Goal: Communication & Community: Answer question/provide support

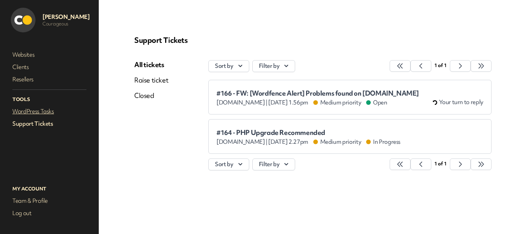
click at [25, 109] on link "WordPress Tasks" at bounding box center [49, 111] width 77 height 11
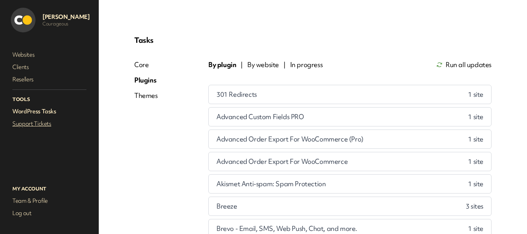
click at [29, 124] on link "Support Tickets" at bounding box center [49, 123] width 77 height 11
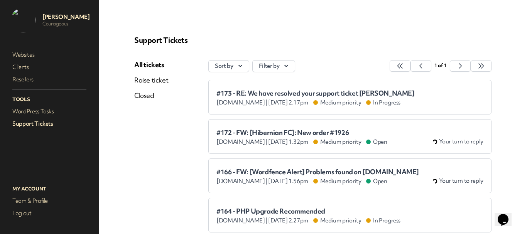
click at [152, 54] on div "Support Tickets All tickets Raise ticket Closed Sort by Filter by 1 of 1 #173 -…" at bounding box center [313, 146] width 376 height 240
click at [144, 65] on link "All tickets" at bounding box center [151, 64] width 34 height 9
click at [303, 93] on span "#173 - RE: We have resolved your support ticket [PERSON_NAME]" at bounding box center [316, 94] width 198 height 8
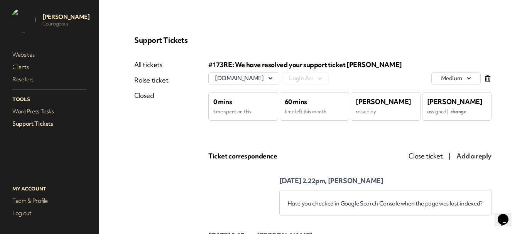
click at [139, 63] on link "All tickets" at bounding box center [151, 64] width 34 height 9
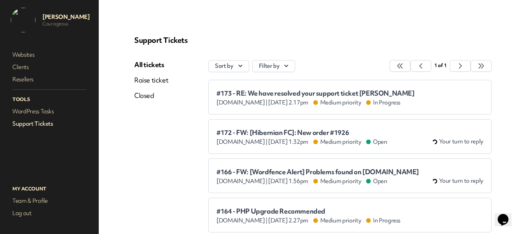
click at [254, 134] on span "#172 - FW: [Hibernian FC]: New order #1926" at bounding box center [302, 133] width 171 height 8
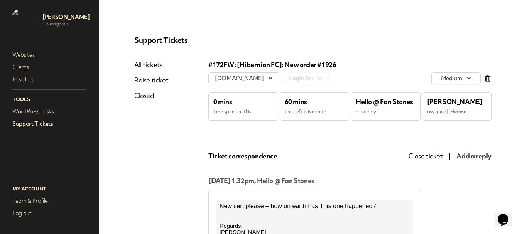
click at [460, 113] on span "change" at bounding box center [459, 111] width 16 height 7
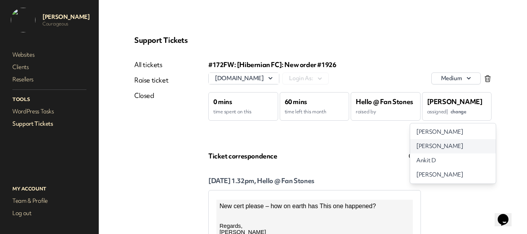
click at [442, 143] on span "[PERSON_NAME]" at bounding box center [439, 146] width 47 height 8
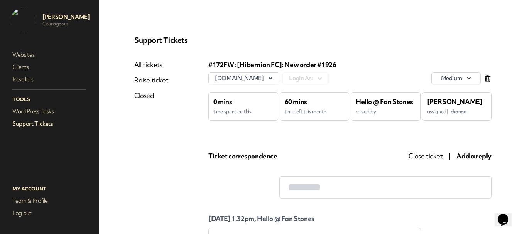
click at [154, 65] on link "All tickets" at bounding box center [151, 64] width 34 height 9
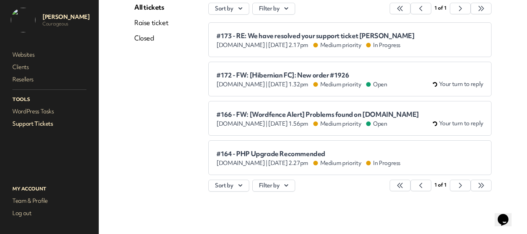
scroll to position [58, 0]
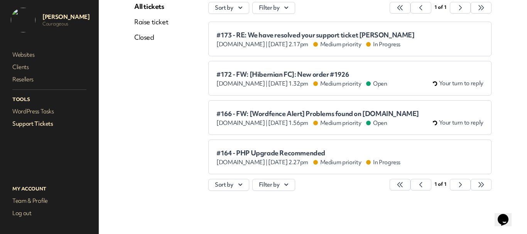
click at [265, 70] on div "#172 - FW: [Hibernian FC]: New order #1926 [DOMAIN_NAME] | [DATE] 1.32pm Medium…" at bounding box center [350, 78] width 267 height 19
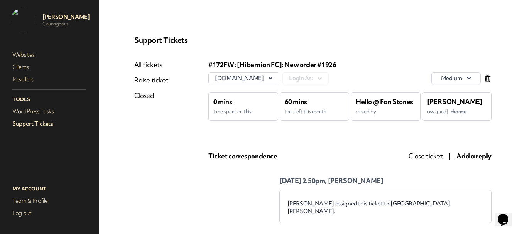
click at [464, 152] on span "Add a reply" at bounding box center [474, 156] width 35 height 9
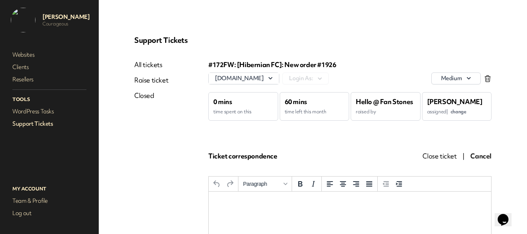
click at [281, 207] on html at bounding box center [350, 202] width 283 height 21
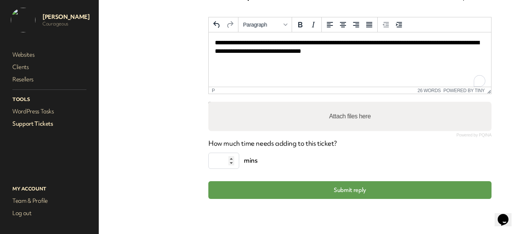
scroll to position [160, 0]
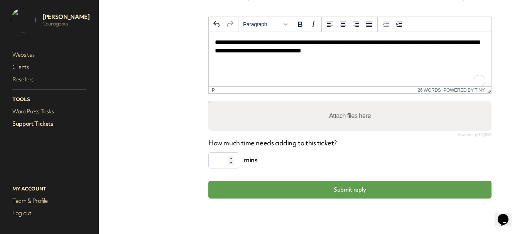
click at [335, 117] on label "Attach files here" at bounding box center [350, 115] width 48 height 15
click at [335, 104] on input "Attach files here" at bounding box center [349, 103] width 283 height 2
type input "**********"
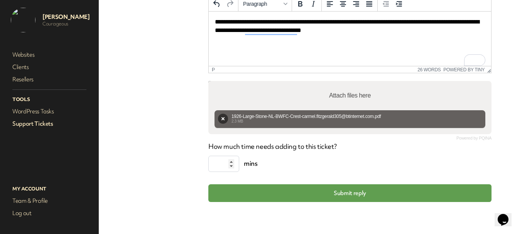
scroll to position [184, 0]
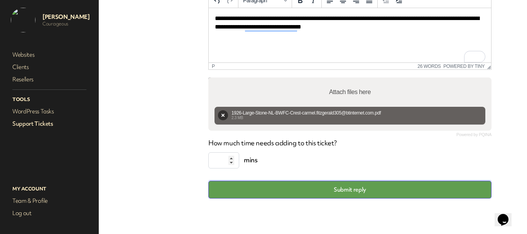
click at [351, 193] on button "Submit reply" at bounding box center [349, 190] width 283 height 18
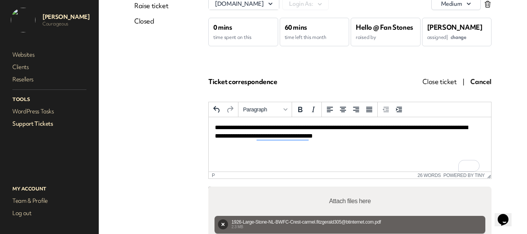
scroll to position [169, 0]
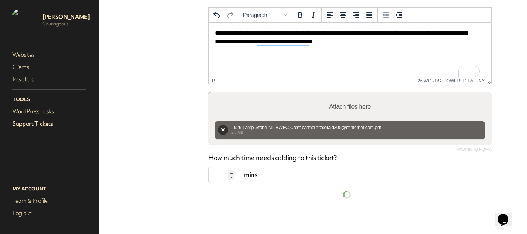
click at [32, 125] on link "Support Tickets" at bounding box center [49, 123] width 77 height 11
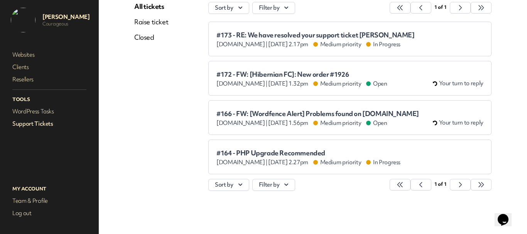
scroll to position [58, 0]
click at [276, 76] on span "#172 - FW: [Hibernian FC]: New order #1926" at bounding box center [302, 75] width 171 height 8
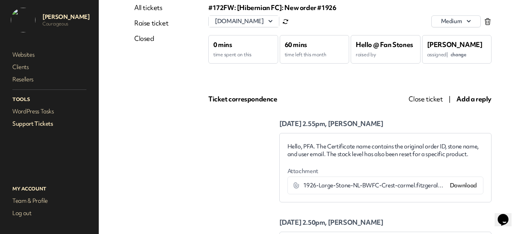
scroll to position [116, 0]
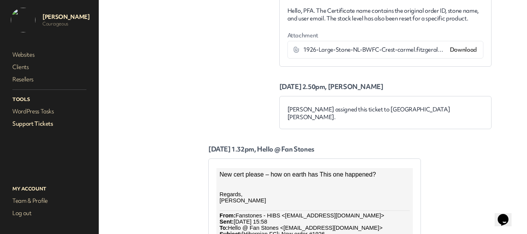
click at [29, 123] on link "Support Tickets" at bounding box center [49, 123] width 77 height 11
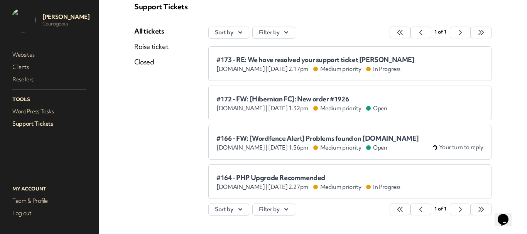
scroll to position [20, 0]
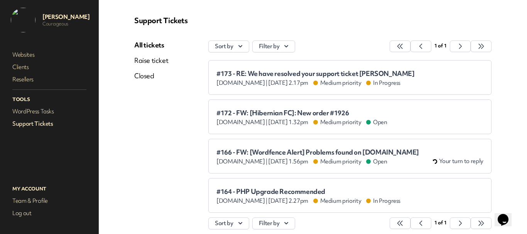
click at [254, 112] on span "#172 - FW: [Hibernian FC]: New order #1926" at bounding box center [302, 113] width 171 height 8
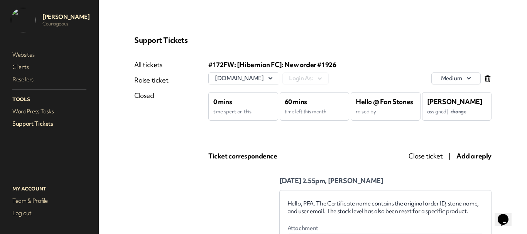
click at [139, 98] on link "Closed" at bounding box center [151, 95] width 34 height 9
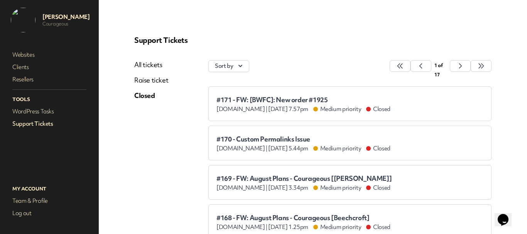
click at [300, 95] on div "#171 - FW: [BWFC]: New order #1925 [DOMAIN_NAME] | [DATE] 7.57pm Medium priorit…" at bounding box center [350, 104] width 267 height 19
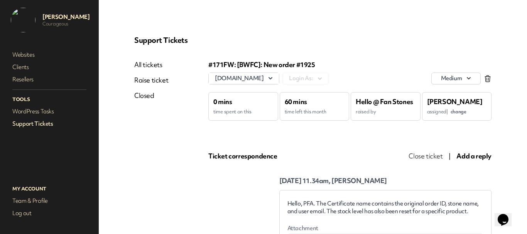
click at [152, 66] on link "All tickets" at bounding box center [151, 64] width 34 height 9
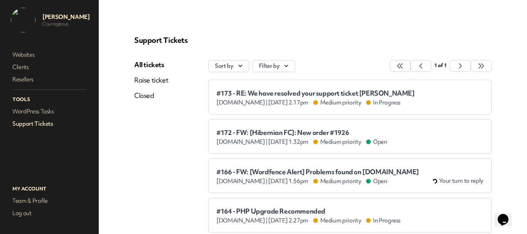
scroll to position [39, 0]
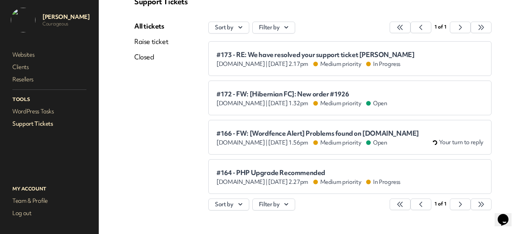
click at [252, 90] on div "#172 - FW: [Hibernian FC]: New order #1926 [DOMAIN_NAME] | [DATE] 1.32pm Medium…" at bounding box center [350, 98] width 267 height 19
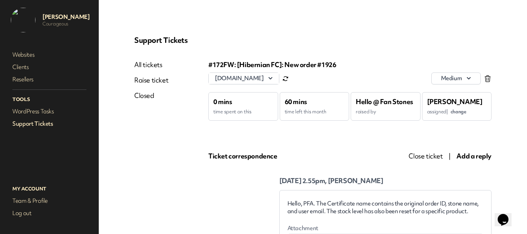
click at [421, 154] on span "Close ticket" at bounding box center [426, 156] width 34 height 9
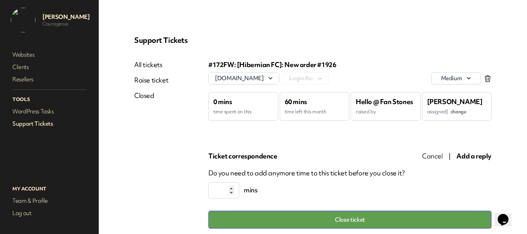
click at [348, 222] on button "Close ticket" at bounding box center [349, 220] width 283 height 18
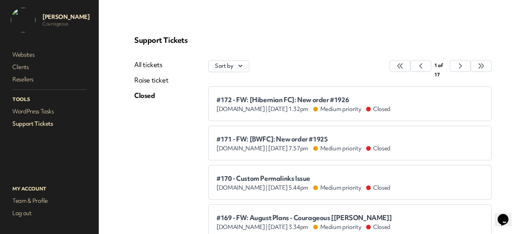
click at [149, 64] on link "All tickets" at bounding box center [151, 64] width 34 height 9
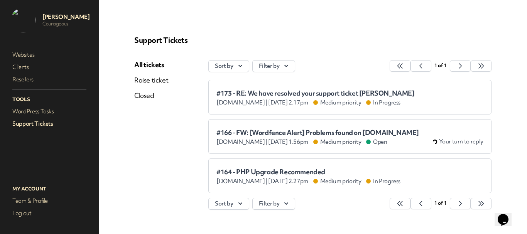
click at [274, 91] on span "#173 - RE: We have resolved your support ticket [PERSON_NAME]" at bounding box center [316, 94] width 198 height 8
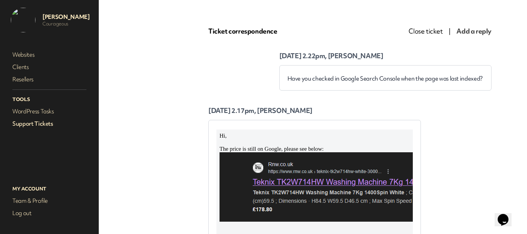
scroll to position [193, 0]
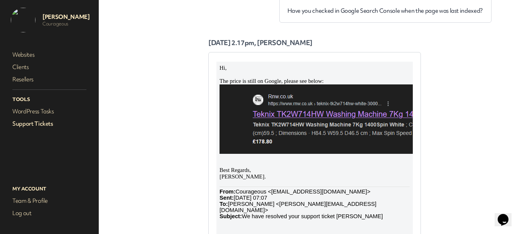
click at [294, 117] on img at bounding box center [388, 119] width 337 height 69
click at [52, 128] on link "Support Tickets" at bounding box center [49, 123] width 77 height 11
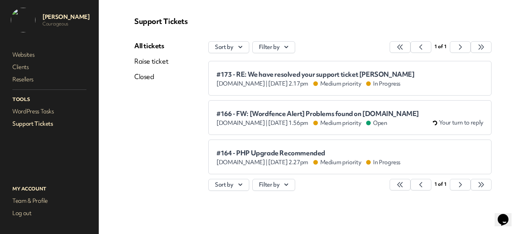
scroll to position [19, 0]
click at [151, 62] on link "Raise ticket" at bounding box center [151, 61] width 34 height 9
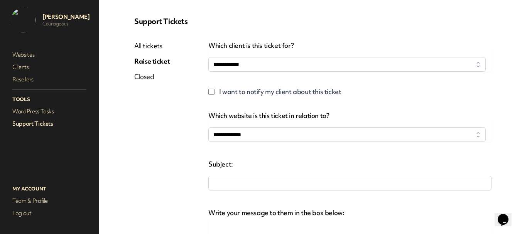
click at [155, 43] on link "All tickets" at bounding box center [152, 45] width 36 height 9
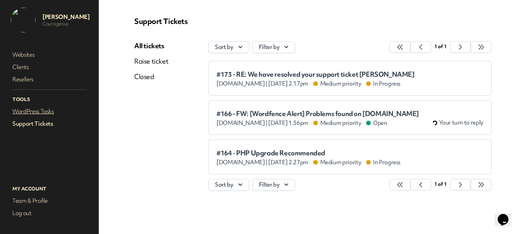
click at [46, 116] on link "WordPress Tasks" at bounding box center [49, 111] width 77 height 11
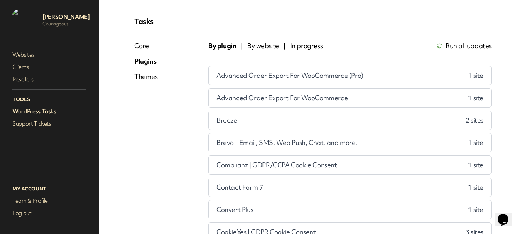
click at [44, 124] on link "Support Tickets" at bounding box center [49, 123] width 77 height 11
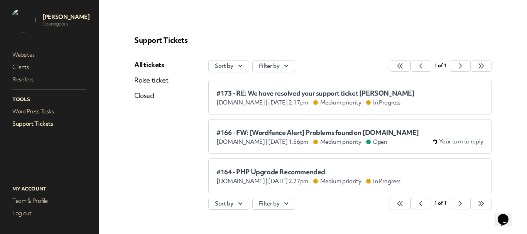
click at [156, 85] on link "Raise ticket" at bounding box center [151, 80] width 34 height 9
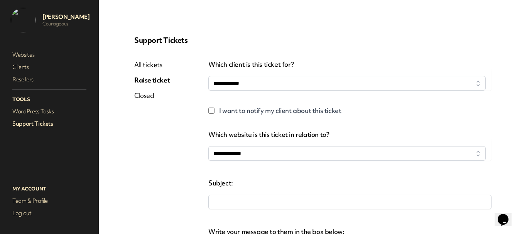
click at [149, 62] on link "All tickets" at bounding box center [152, 64] width 36 height 9
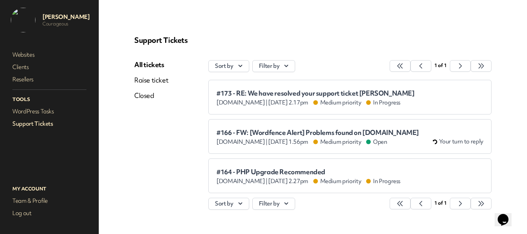
click at [182, 139] on div "All tickets Raise ticket Closed" at bounding box center [171, 138] width 74 height 157
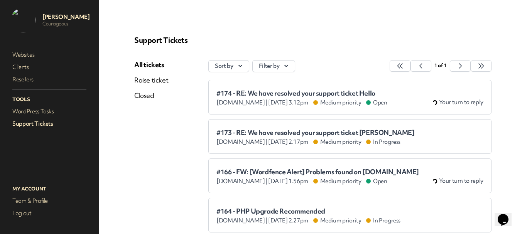
click at [273, 93] on span "#174 - RE: We have resolved your support ticket Hello" at bounding box center [302, 94] width 171 height 8
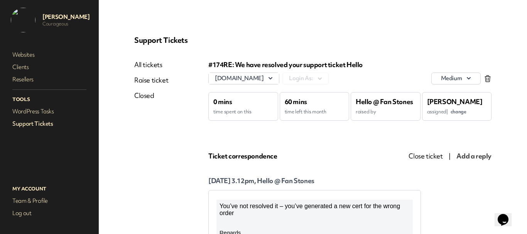
click at [156, 68] on link "All tickets" at bounding box center [151, 64] width 34 height 9
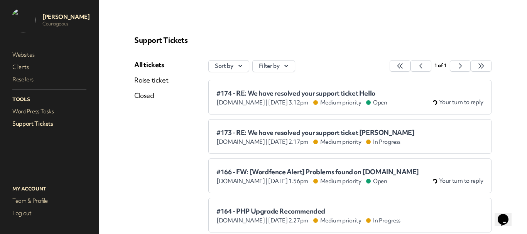
click at [152, 63] on link "All tickets" at bounding box center [151, 64] width 34 height 9
click at [149, 97] on link "Closed" at bounding box center [151, 95] width 34 height 9
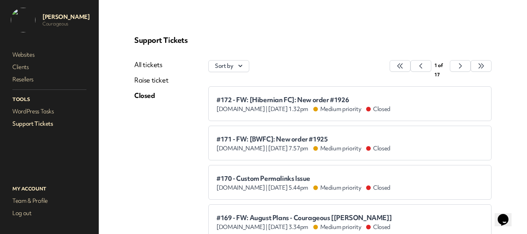
drag, startPoint x: 273, startPoint y: 102, endPoint x: 269, endPoint y: 92, distance: 10.4
click at [273, 101] on span "#172 - FW: [Hibernian FC]: New order #1926" at bounding box center [304, 100] width 174 height 8
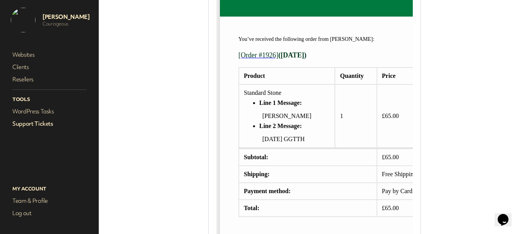
scroll to position [579, 0]
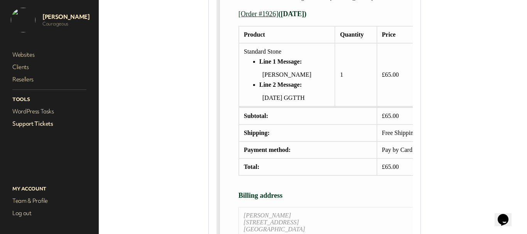
click at [51, 125] on link "Support Tickets" at bounding box center [49, 123] width 77 height 11
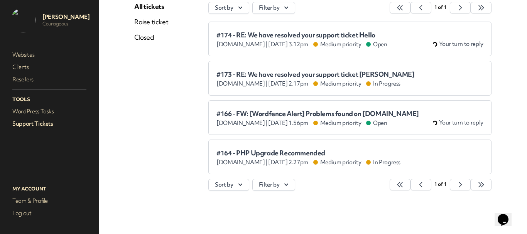
scroll to position [58, 0]
click at [154, 7] on link "All tickets" at bounding box center [151, 6] width 34 height 9
click at [263, 35] on span "#174 - RE: We have resolved your support ticket Hello" at bounding box center [302, 35] width 171 height 8
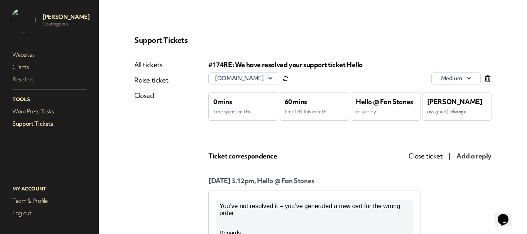
click at [457, 109] on span "change" at bounding box center [459, 111] width 16 height 7
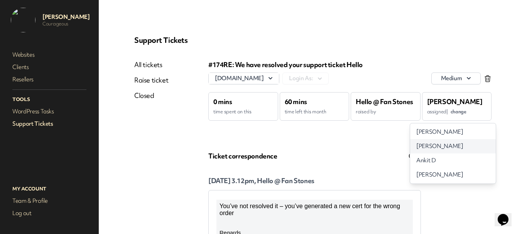
click at [437, 146] on span "[PERSON_NAME]" at bounding box center [439, 146] width 47 height 8
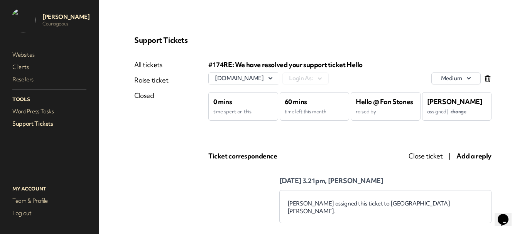
click at [153, 66] on link "All tickets" at bounding box center [151, 64] width 34 height 9
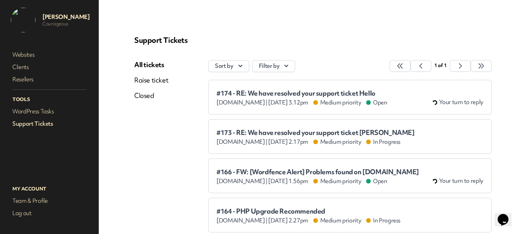
click at [147, 92] on link "Closed" at bounding box center [151, 95] width 34 height 9
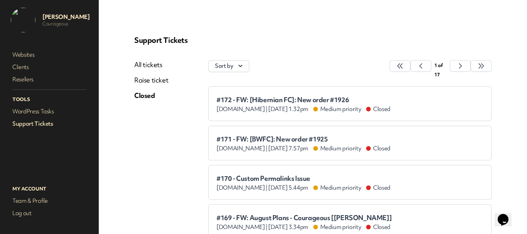
click at [256, 98] on span "#172 - FW: [Hibernian FC]: New order #1926" at bounding box center [304, 100] width 174 height 8
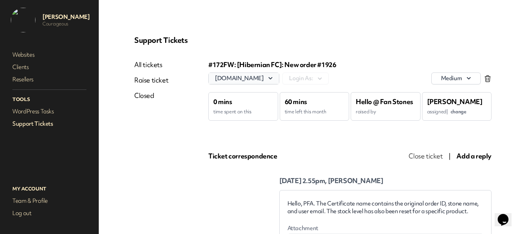
click at [240, 76] on button "[DOMAIN_NAME]" at bounding box center [244, 78] width 70 height 11
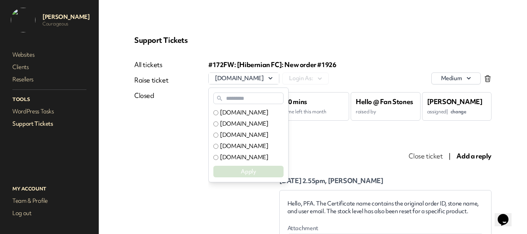
click at [245, 97] on input "text" at bounding box center [248, 99] width 70 height 12
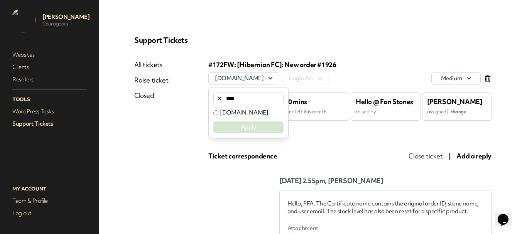
type input "****"
click at [235, 115] on label "[DOMAIN_NAME]" at bounding box center [244, 113] width 48 height 8
click at [239, 124] on button "Apply" at bounding box center [248, 128] width 70 height 12
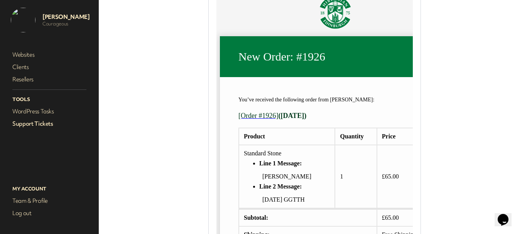
scroll to position [618, 0]
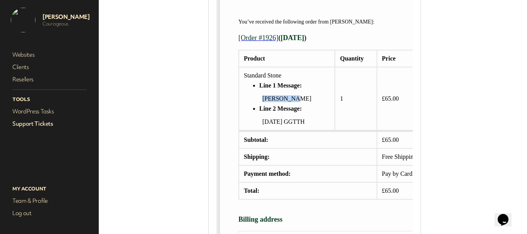
drag, startPoint x: 261, startPoint y: 118, endPoint x: 293, endPoint y: 118, distance: 32.4
click at [293, 118] on td "Standard Stone Line 1 Message: [PERSON_NAME] Line 2 Message: [DATE] GGTTH" at bounding box center [287, 98] width 96 height 63
copy span "[PERSON_NAME]"
drag, startPoint x: 262, startPoint y: 139, endPoint x: 306, endPoint y: 141, distance: 43.3
click at [306, 125] on p "[DATE] GGTTH" at bounding box center [296, 121] width 68 height 7
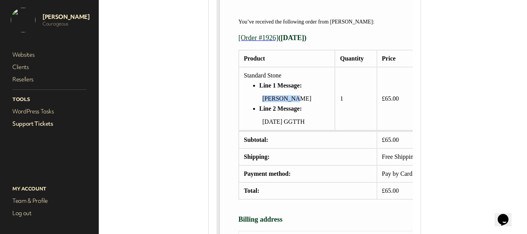
copy span "[DATE] GGTTH"
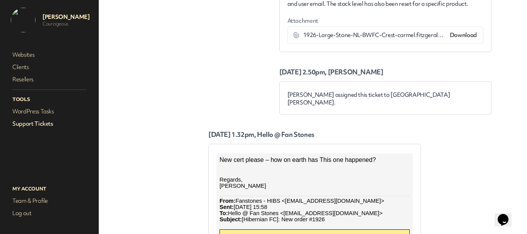
click at [27, 122] on link "Support Tickets" at bounding box center [49, 123] width 77 height 11
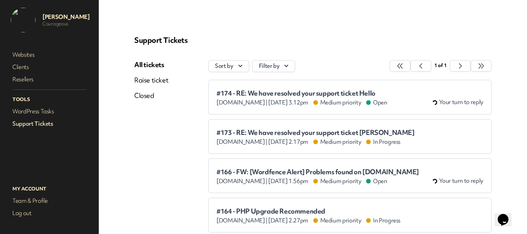
click at [271, 88] on div "#174 - RE: We have resolved your support ticket Hello [DOMAIN_NAME] | [DATE] 3.…" at bounding box center [350, 97] width 267 height 19
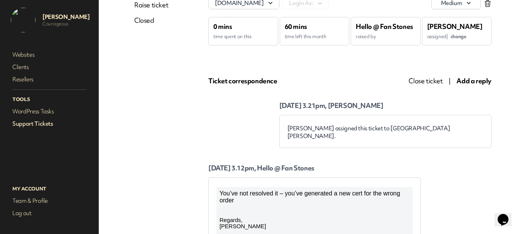
scroll to position [39, 0]
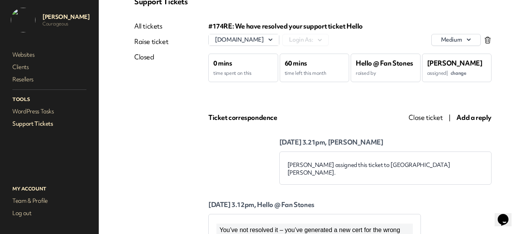
click at [469, 119] on span "Add a reply" at bounding box center [474, 117] width 35 height 9
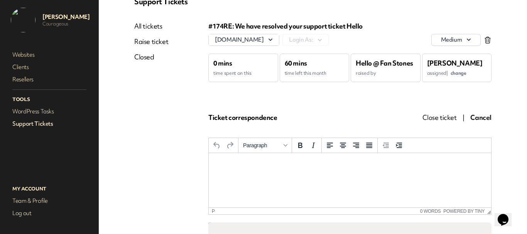
scroll to position [0, 0]
click at [297, 169] on html at bounding box center [350, 163] width 283 height 21
paste body "To enrich screen reader interactions, please activate Accessibility in Grammarl…"
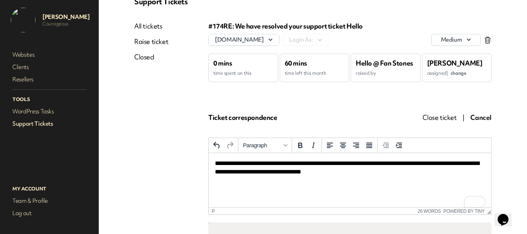
click at [242, 165] on p "**********" at bounding box center [347, 167] width 264 height 17
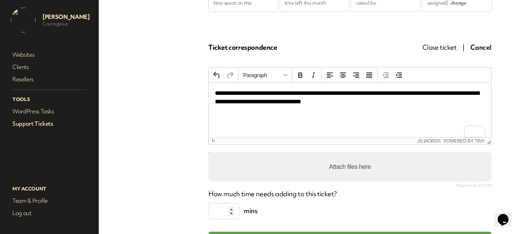
scroll to position [154, 0]
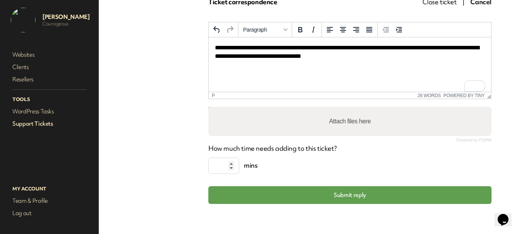
click at [359, 119] on label "Attach files here" at bounding box center [350, 121] width 48 height 15
click at [359, 109] on input "Attach files here" at bounding box center [349, 108] width 283 height 2
type input "**********"
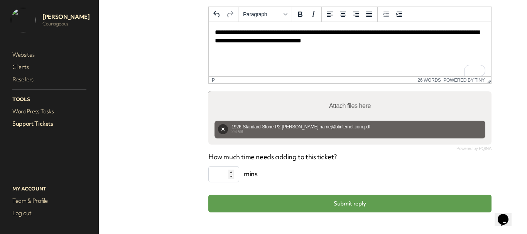
scroll to position [184, 0]
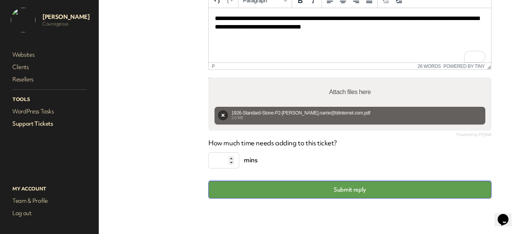
click at [337, 187] on button "Submit reply" at bounding box center [349, 190] width 283 height 18
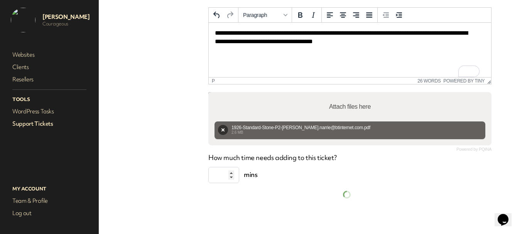
click at [39, 124] on link "Support Tickets" at bounding box center [49, 123] width 77 height 11
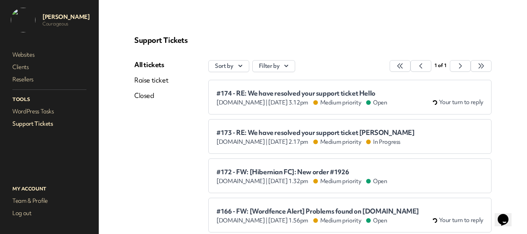
click at [252, 91] on span "#174 - RE: We have resolved your support ticket Hello" at bounding box center [302, 94] width 171 height 8
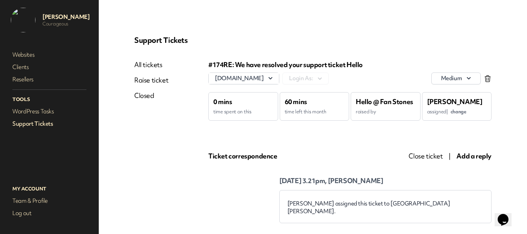
click at [148, 66] on link "All tickets" at bounding box center [151, 64] width 34 height 9
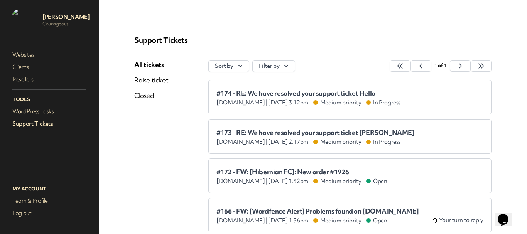
click at [288, 129] on span "#173 - RE: We have resolved your support ticket [PERSON_NAME]" at bounding box center [316, 133] width 198 height 8
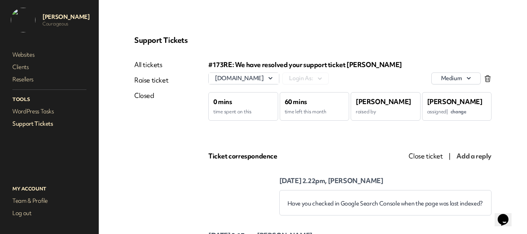
click at [148, 66] on link "All tickets" at bounding box center [151, 64] width 34 height 9
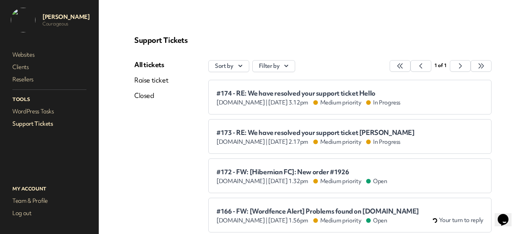
click at [262, 90] on span "#174 - RE: We have resolved your support ticket Hello" at bounding box center [309, 94] width 184 height 8
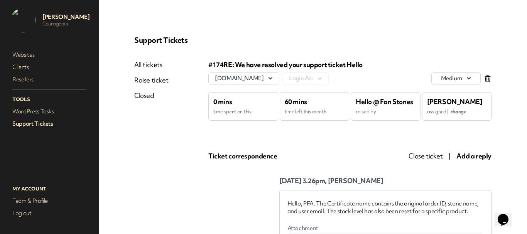
click at [136, 61] on link "All tickets" at bounding box center [151, 64] width 34 height 9
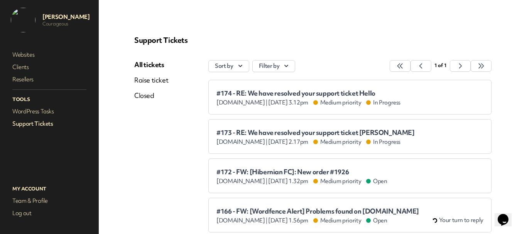
click at [151, 64] on link "All tickets" at bounding box center [151, 64] width 34 height 9
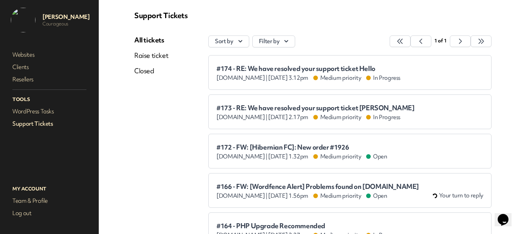
scroll to position [39, 0]
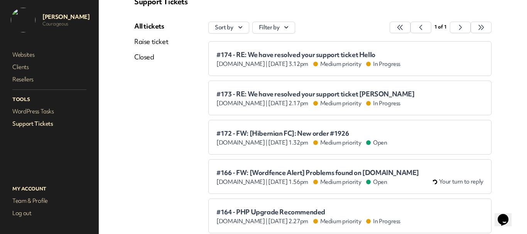
click at [262, 130] on span "#172 - FW: [Hibernian FC]: New order #1926" at bounding box center [302, 134] width 171 height 8
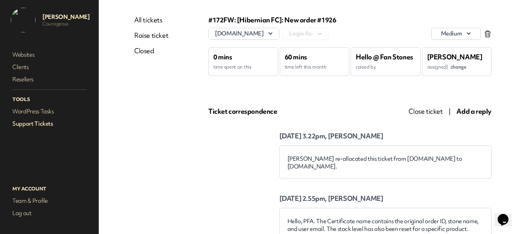
scroll to position [39, 0]
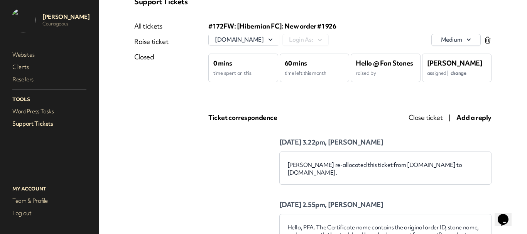
click at [477, 116] on span "Add a reply" at bounding box center [474, 117] width 35 height 9
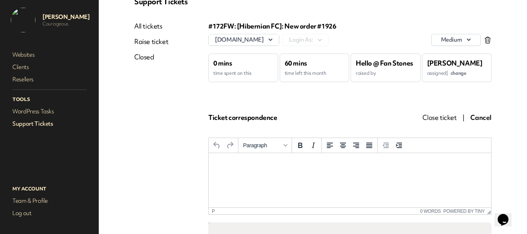
scroll to position [0, 0]
click at [281, 174] on html at bounding box center [350, 163] width 283 height 21
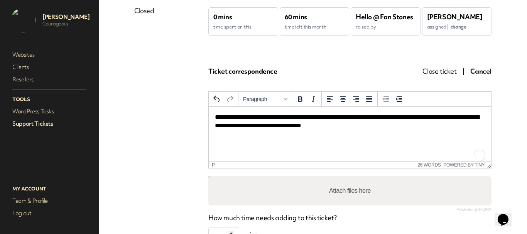
scroll to position [154, 0]
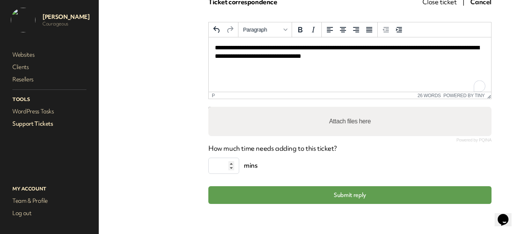
click at [320, 127] on div "Attach files here" at bounding box center [349, 121] width 283 height 29
click at [208, 107] on input "Attach files here" at bounding box center [349, 108] width 283 height 2
type input "**********"
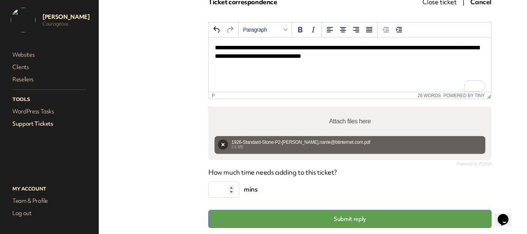
click at [352, 222] on button "Submit reply" at bounding box center [349, 219] width 283 height 18
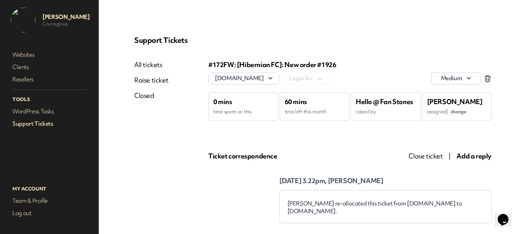
scroll to position [0, 0]
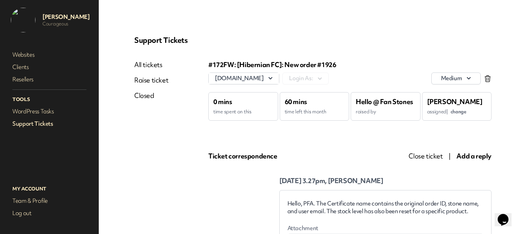
click at [149, 65] on link "All tickets" at bounding box center [151, 64] width 34 height 9
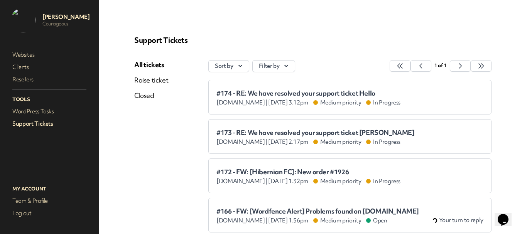
click at [287, 93] on span "#174 - RE: We have resolved your support ticket Hello" at bounding box center [309, 94] width 184 height 8
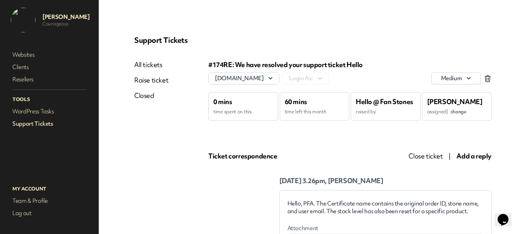
click at [425, 156] on span "Close ticket" at bounding box center [426, 156] width 34 height 9
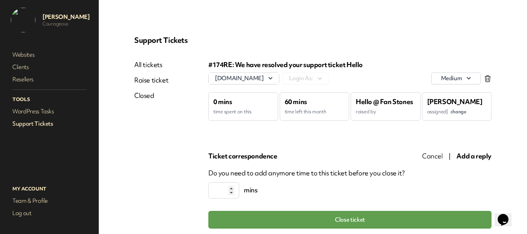
click at [429, 155] on span "Cancel" at bounding box center [432, 156] width 21 height 9
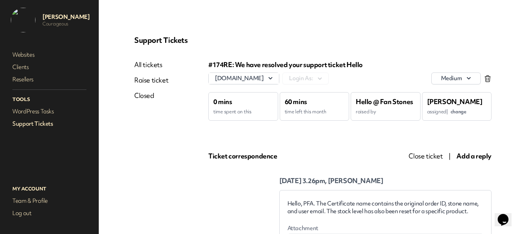
click at [152, 67] on link "All tickets" at bounding box center [151, 64] width 34 height 9
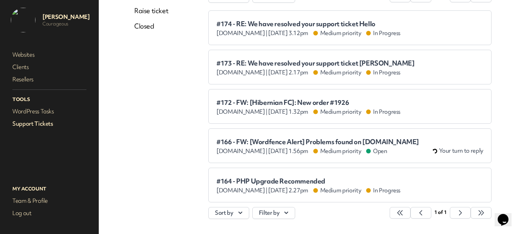
scroll to position [77, 0]
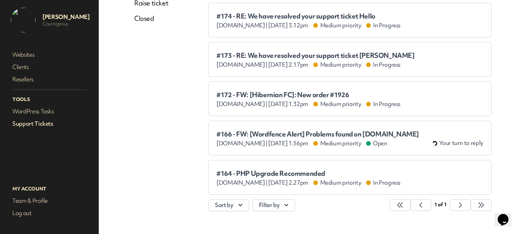
click at [284, 16] on span "#174 - RE: We have resolved your support ticket Hello" at bounding box center [309, 16] width 184 height 8
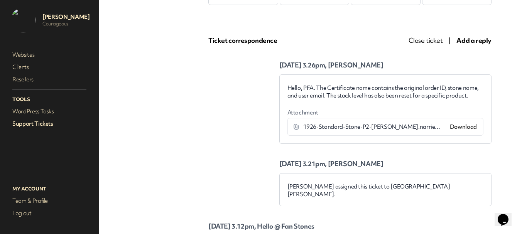
click at [423, 44] on span "Close ticket" at bounding box center [426, 40] width 34 height 9
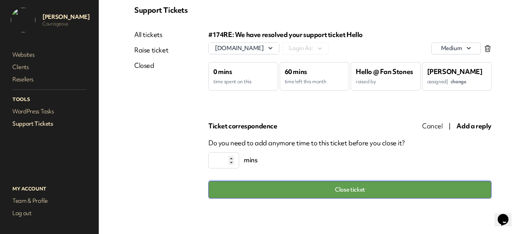
click at [342, 189] on button "Close ticket" at bounding box center [349, 190] width 283 height 18
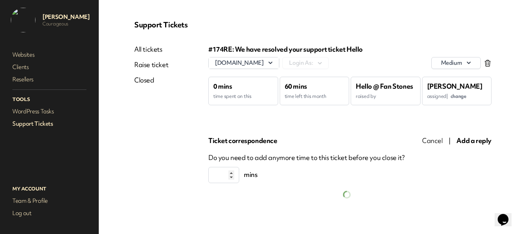
scroll to position [25, 0]
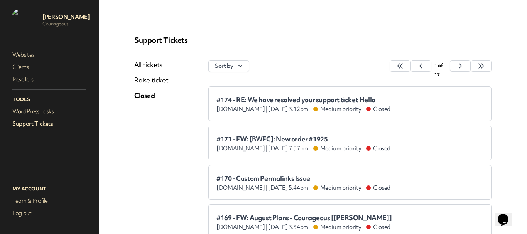
click at [151, 64] on link "All tickets" at bounding box center [151, 64] width 34 height 9
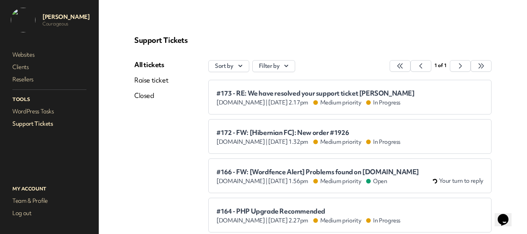
click at [151, 64] on link "All tickets" at bounding box center [151, 64] width 34 height 9
click at [150, 64] on link "All tickets" at bounding box center [151, 64] width 34 height 9
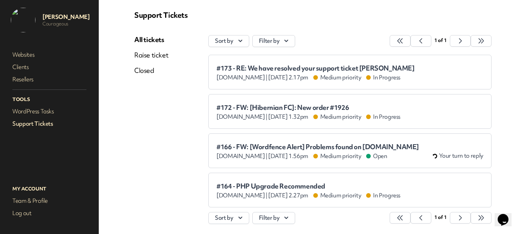
scroll to position [39, 0]
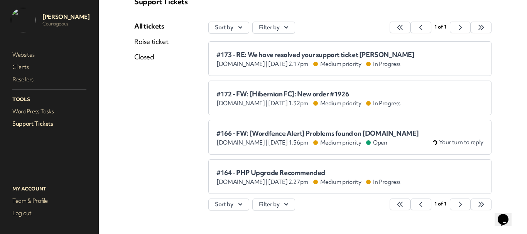
click at [268, 91] on span "#172 - FW: [Hibernian FC]: New order #1926" at bounding box center [309, 94] width 184 height 8
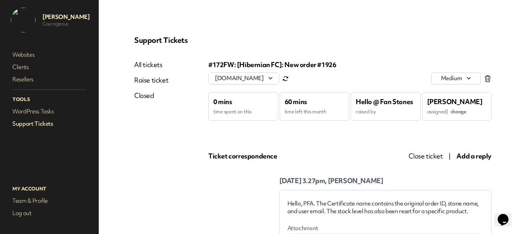
click at [429, 156] on span "Close ticket" at bounding box center [426, 156] width 34 height 9
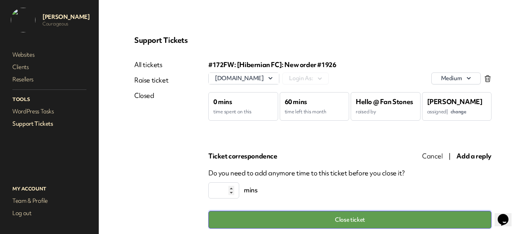
click at [341, 221] on button "Close ticket" at bounding box center [349, 220] width 283 height 18
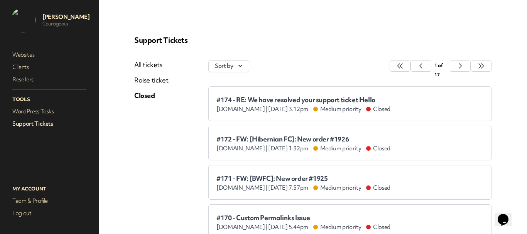
click at [151, 63] on link "All tickets" at bounding box center [151, 64] width 34 height 9
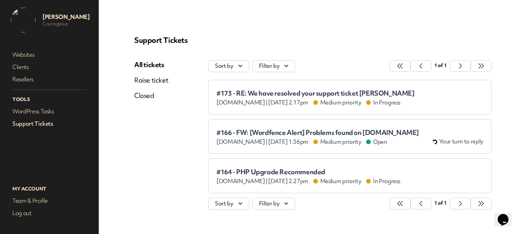
click at [149, 97] on link "Closed" at bounding box center [151, 95] width 34 height 9
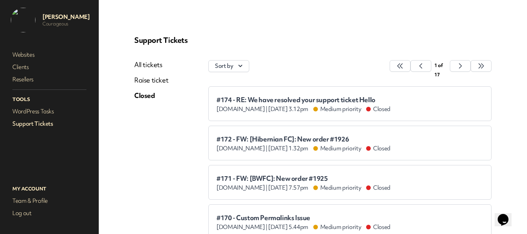
click at [152, 65] on link "All tickets" at bounding box center [151, 64] width 34 height 9
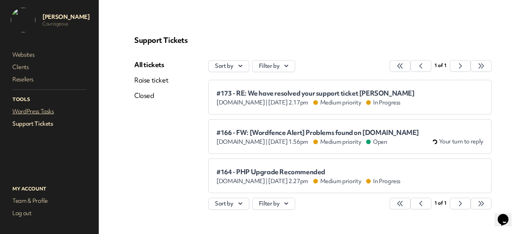
click at [42, 107] on link "WordPress Tasks" at bounding box center [49, 111] width 77 height 11
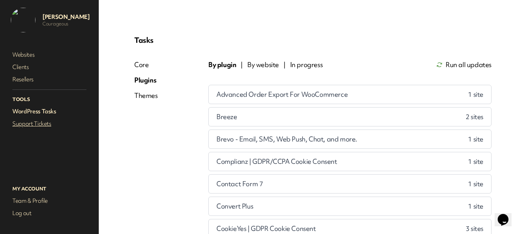
click at [38, 120] on link "Support Tickets" at bounding box center [49, 123] width 77 height 11
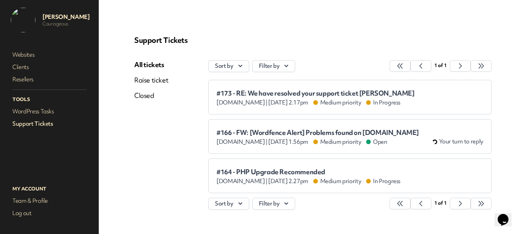
click at [227, 95] on span "#173 - RE: We have resolved your support ticket [PERSON_NAME]" at bounding box center [316, 94] width 198 height 8
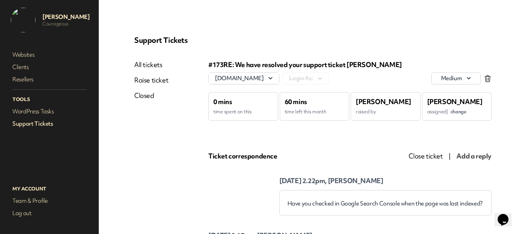
click at [52, 122] on link "Support Tickets" at bounding box center [49, 123] width 77 height 11
